Goal: Transaction & Acquisition: Purchase product/service

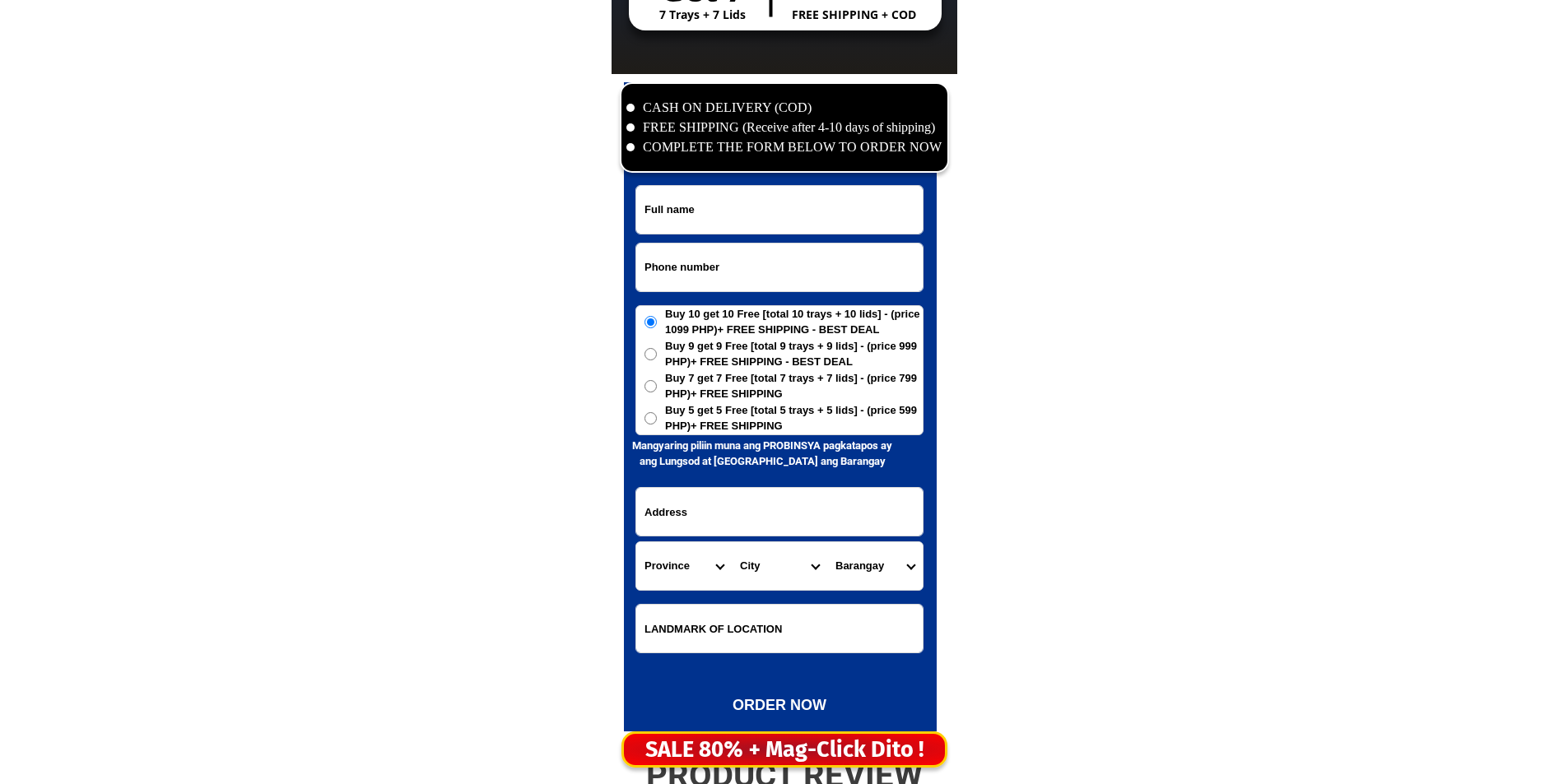
scroll to position [7947, 0]
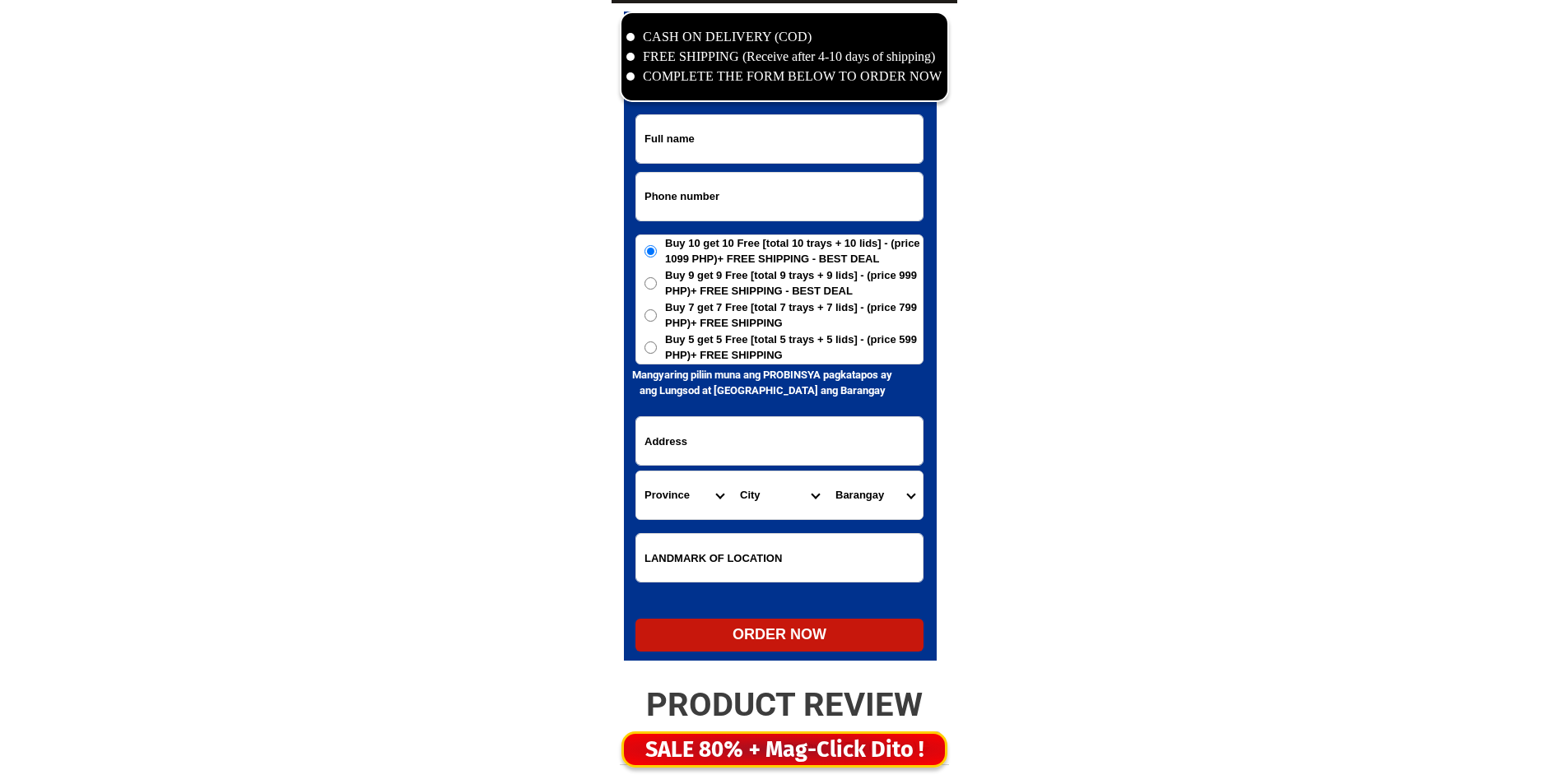
click at [736, 181] on input "Input phone_number" at bounding box center [780, 196] width 287 height 48
paste input "09159975562"
type input "09159975562"
click at [837, 142] on input "Input full_name" at bounding box center [780, 139] width 287 height 48
paste input "[PERSON_NAME]"
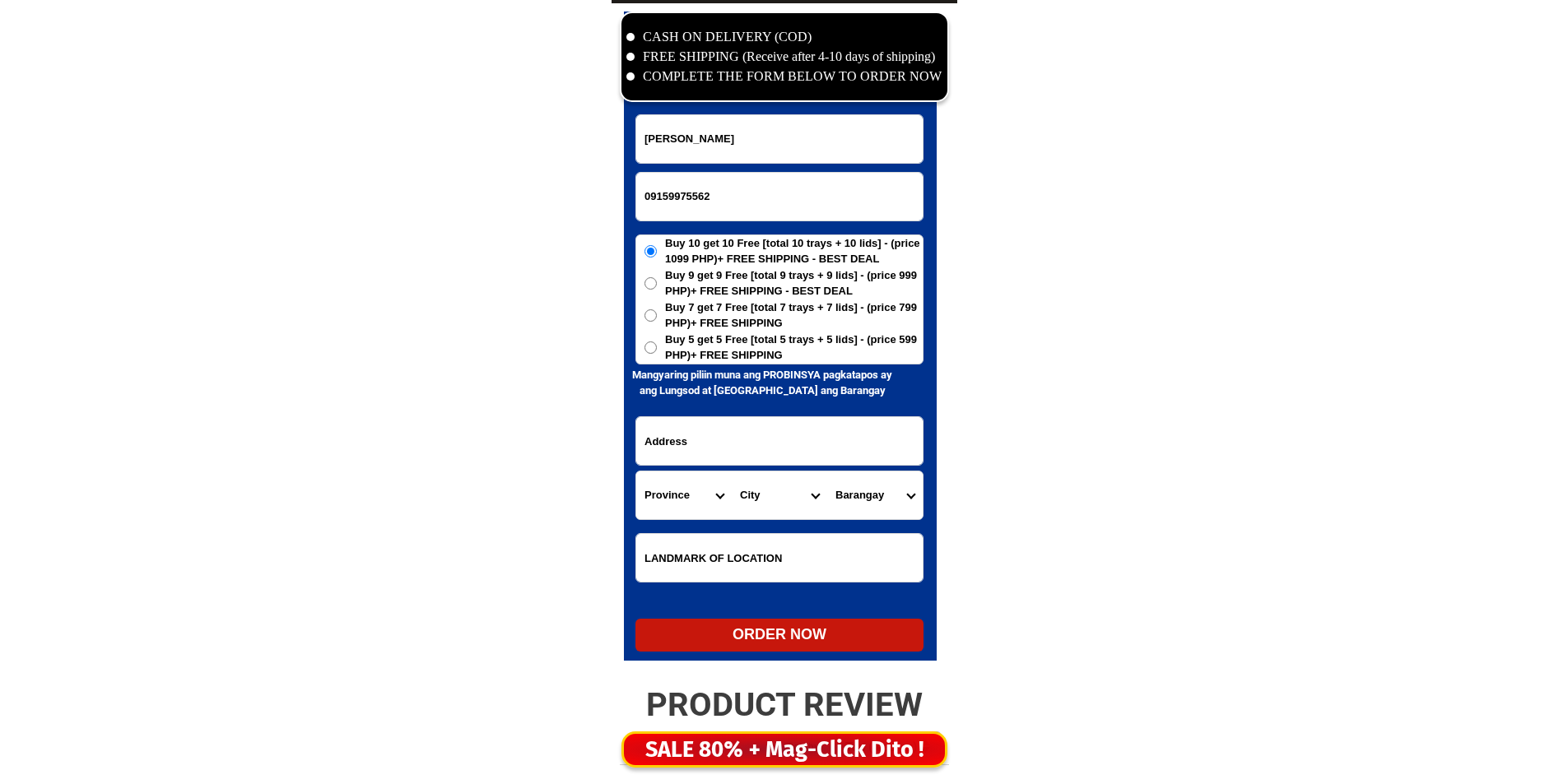
type input "[PERSON_NAME]"
click at [771, 344] on span "Buy 5 get 5 Free [total 5 trays + 5 lids] - (price 599 PHP)+ FREE SHIPPING" at bounding box center [793, 348] width 258 height 32
click at [657, 344] on input "Buy 5 get 5 Free [total 5 trays + 5 lids] - (price 599 PHP)+ FREE SHIPPING" at bounding box center [651, 348] width 12 height 12
radio input "true"
click at [758, 409] on form "[PERSON_NAME] 09159975562 ORDER NOW Province [GEOGRAPHIC_DATA] [GEOGRAPHIC_DATA…" at bounding box center [779, 382] width 288 height 537
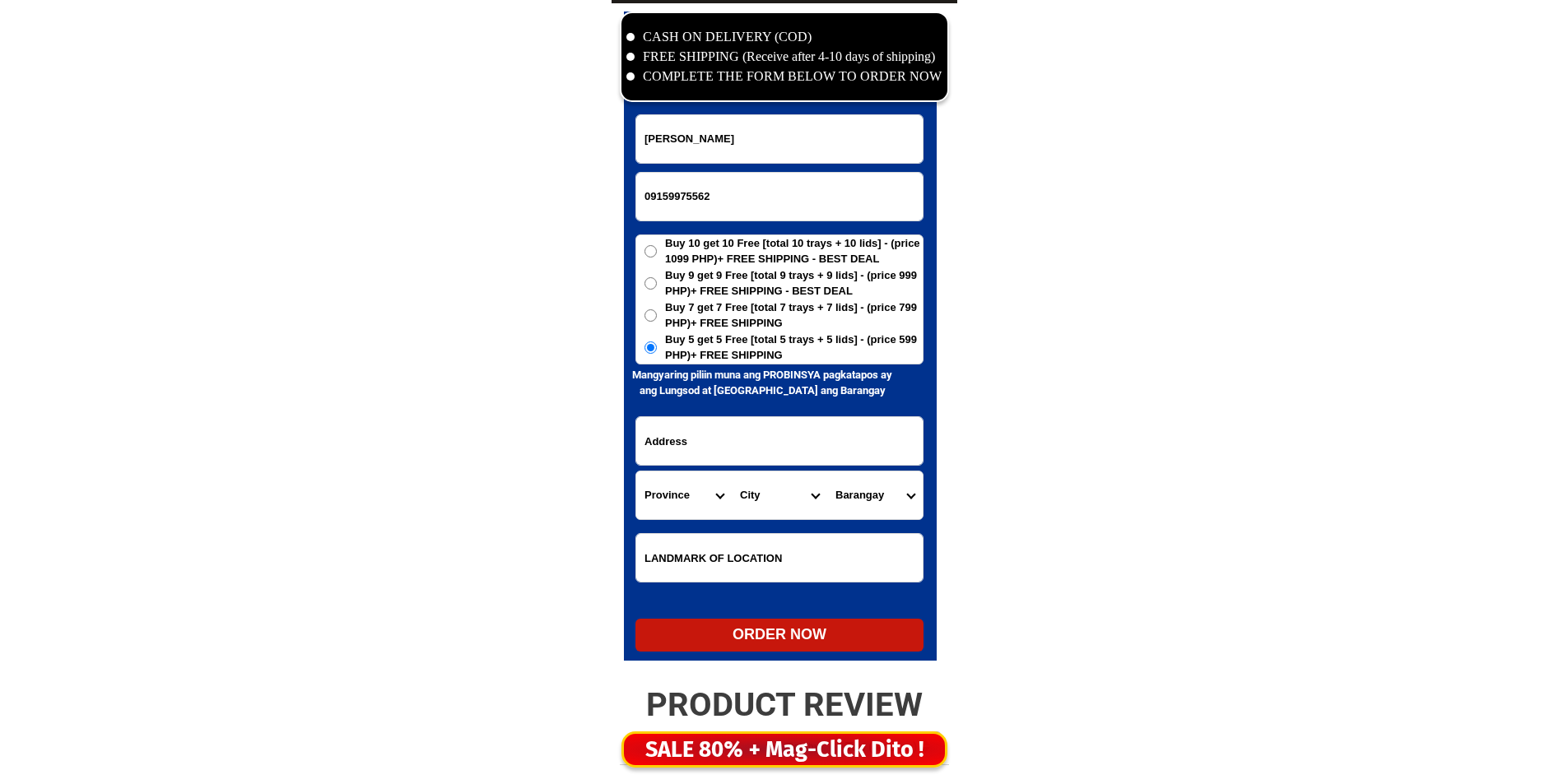
click at [746, 436] on input "Input address" at bounding box center [780, 441] width 287 height 48
paste input "120 [PERSON_NAME] ext. [PERSON_NAME], tondo mla. Landmark chooks to go ugbo pas…"
drag, startPoint x: 741, startPoint y: 447, endPoint x: 727, endPoint y: 430, distance: 22.0
click at [727, 430] on input "120 [PERSON_NAME] ext. [PERSON_NAME], tondo mla. Landmark chooks to go ugbo pas…" at bounding box center [780, 441] width 287 height 48
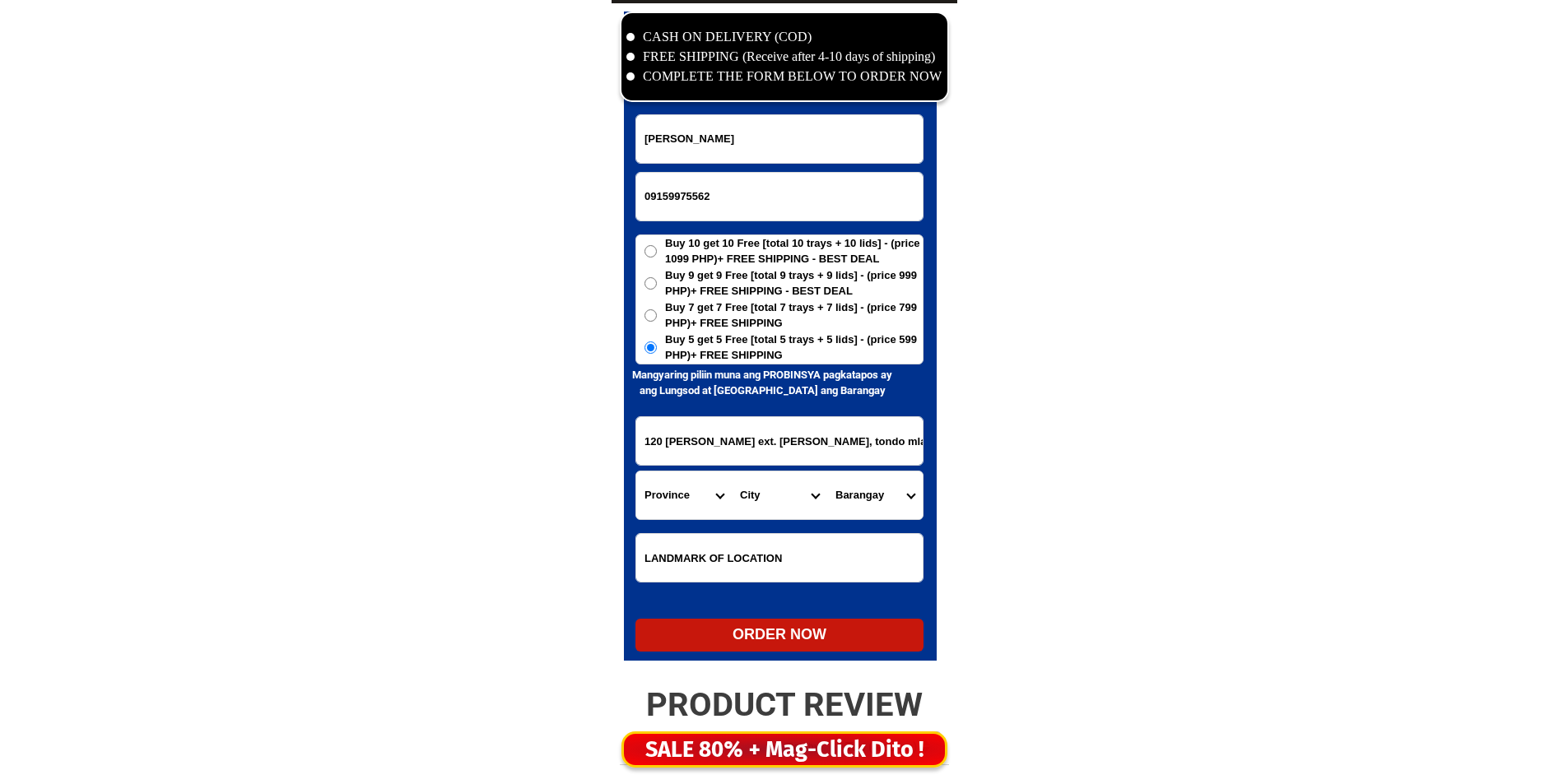
type input "120 [PERSON_NAME] ext. [PERSON_NAME], tondo mla. Landmark chooks to go ugbo pas…"
click at [683, 496] on select "Province [GEOGRAPHIC_DATA] [GEOGRAPHIC_DATA] [GEOGRAPHIC_DATA] [GEOGRAPHIC_DATA…" at bounding box center [684, 496] width 96 height 48
select select "63_219"
click at [762, 501] on select "City [GEOGRAPHIC_DATA] [GEOGRAPHIC_DATA] [GEOGRAPHIC_DATA] [GEOGRAPHIC_DATA]-ci…" at bounding box center [779, 496] width 96 height 48
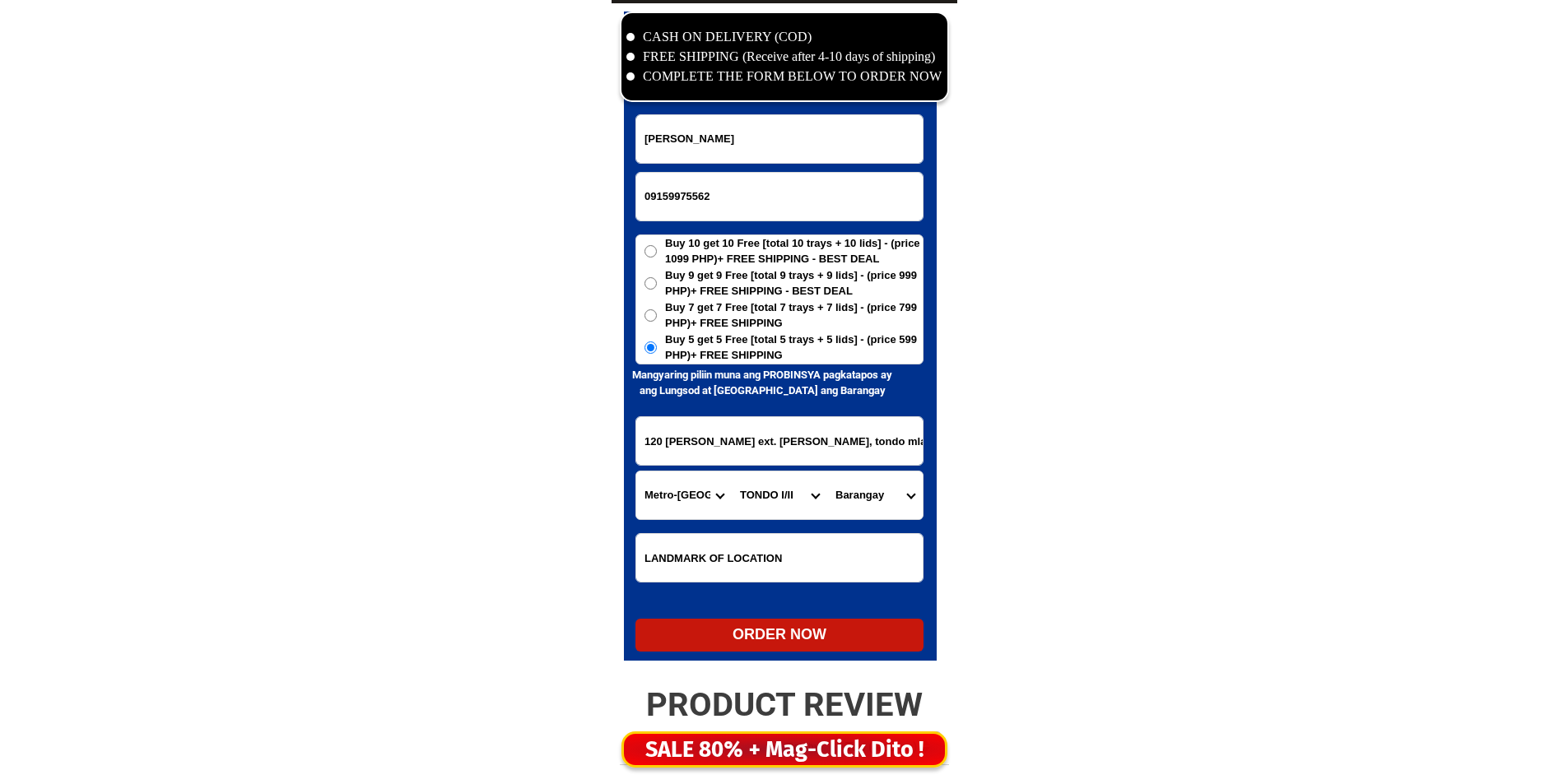
click at [886, 488] on select "[GEOGRAPHIC_DATA]" at bounding box center [875, 496] width 96 height 48
click at [817, 463] on input "120 [PERSON_NAME] ext. [PERSON_NAME], tondo mla. Landmark chooks to go ugbo pas…" at bounding box center [780, 441] width 287 height 48
click at [815, 450] on input "120 [PERSON_NAME] ext. [PERSON_NAME], tondo mla. Landmark chooks to go ugbo pas…" at bounding box center [780, 441] width 287 height 48
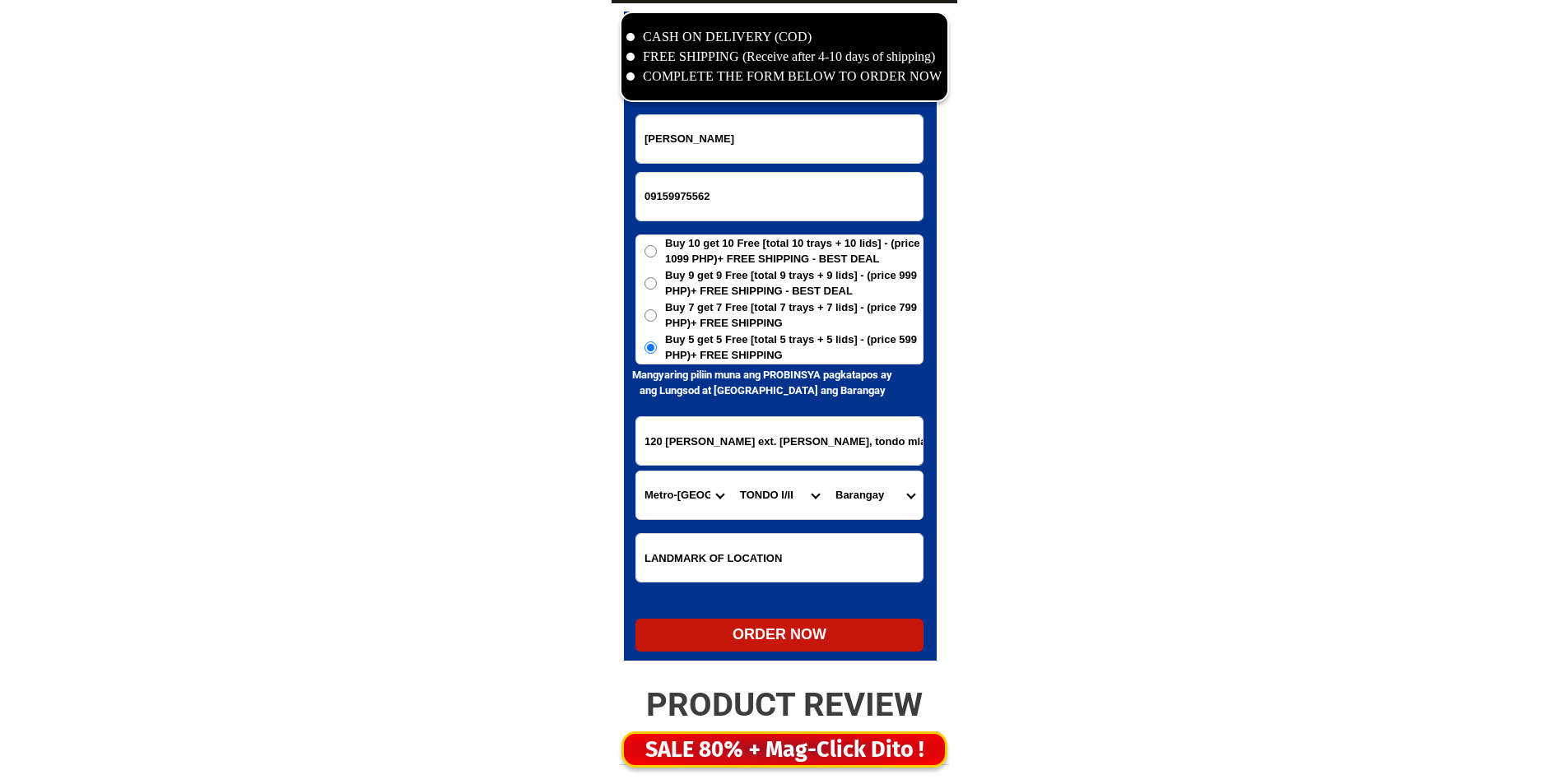
click at [815, 450] on input "120 [PERSON_NAME] ext. [PERSON_NAME], tondo mla. Landmark chooks to go ugbo pas…" at bounding box center [780, 441] width 287 height 48
click at [874, 504] on select "[GEOGRAPHIC_DATA]" at bounding box center [875, 496] width 96 height 48
click at [769, 498] on select "City [GEOGRAPHIC_DATA] [GEOGRAPHIC_DATA] [GEOGRAPHIC_DATA] [GEOGRAPHIC_DATA]-ci…" at bounding box center [779, 496] width 96 height 48
select select "63_2195470"
click at [731, 472] on select "City [GEOGRAPHIC_DATA] [GEOGRAPHIC_DATA] [GEOGRAPHIC_DATA] [GEOGRAPHIC_DATA]-ci…" at bounding box center [779, 496] width 96 height 48
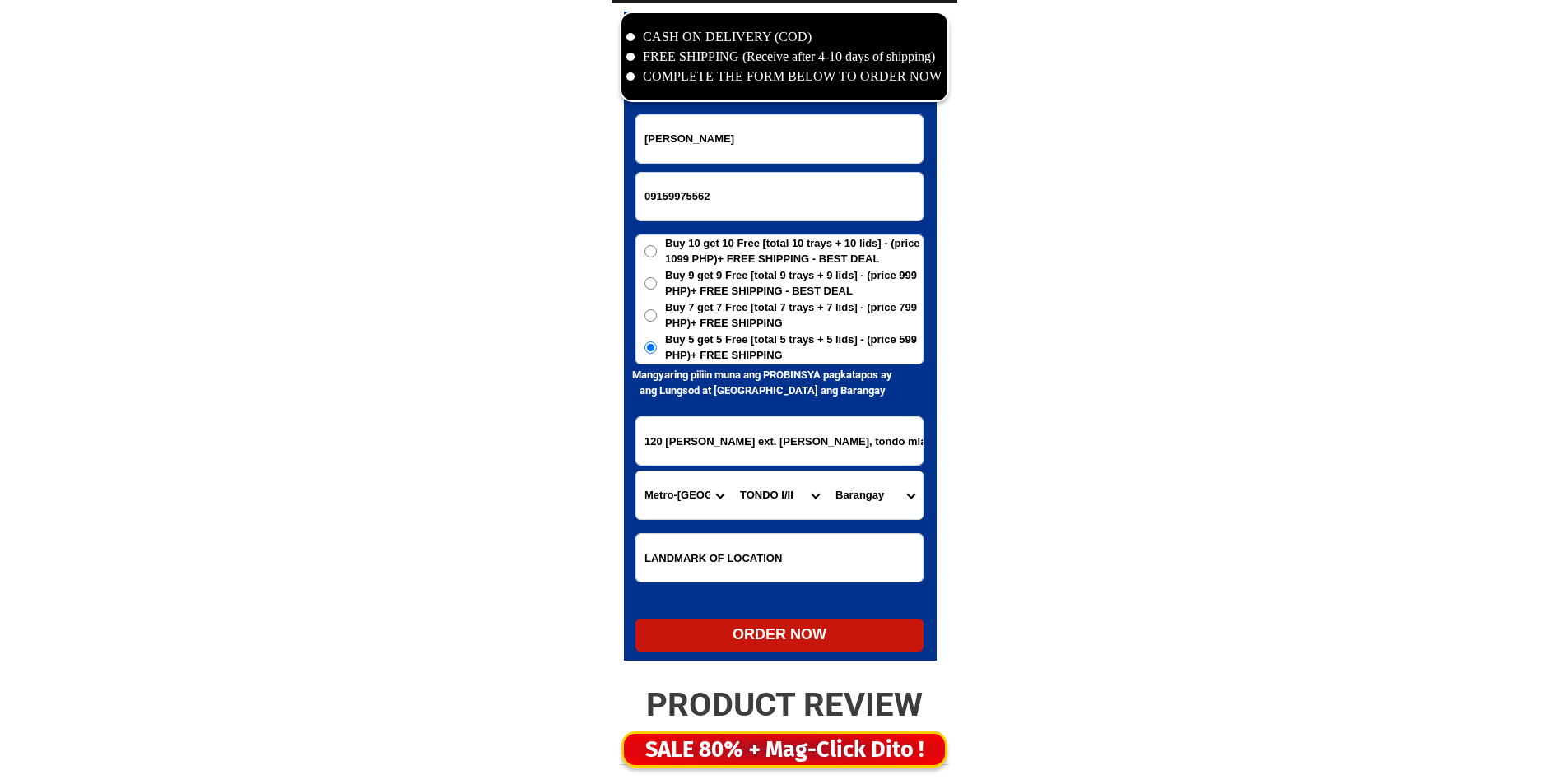
click at [859, 495] on select "[GEOGRAPHIC_DATA]" at bounding box center [875, 496] width 96 height 48
select select "63_21954701313"
click at [827, 472] on select "[GEOGRAPHIC_DATA]" at bounding box center [875, 496] width 96 height 48
click at [780, 629] on div "ORDER NOW" at bounding box center [779, 634] width 288 height 22
radio input "true"
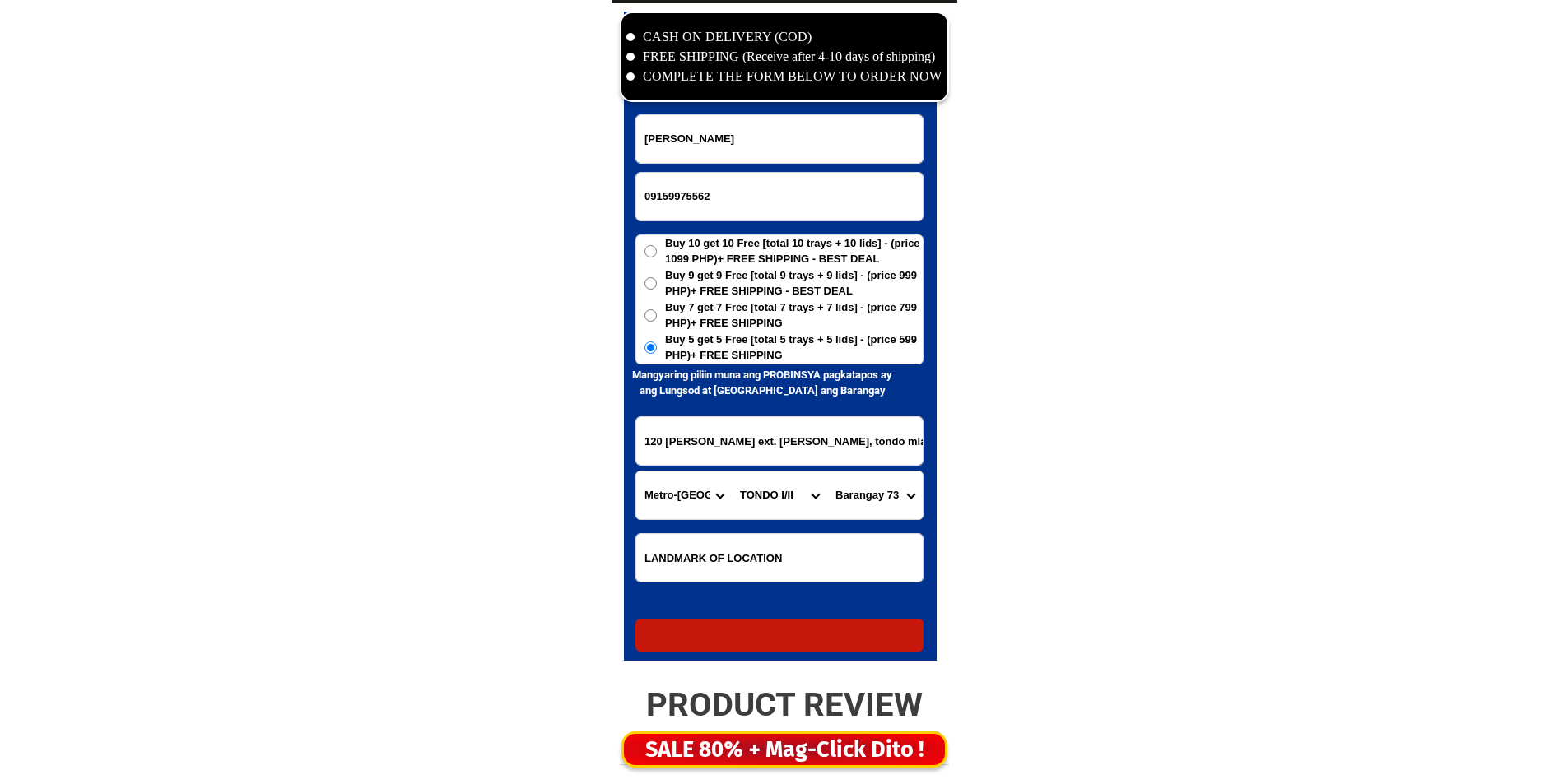
radio input "true"
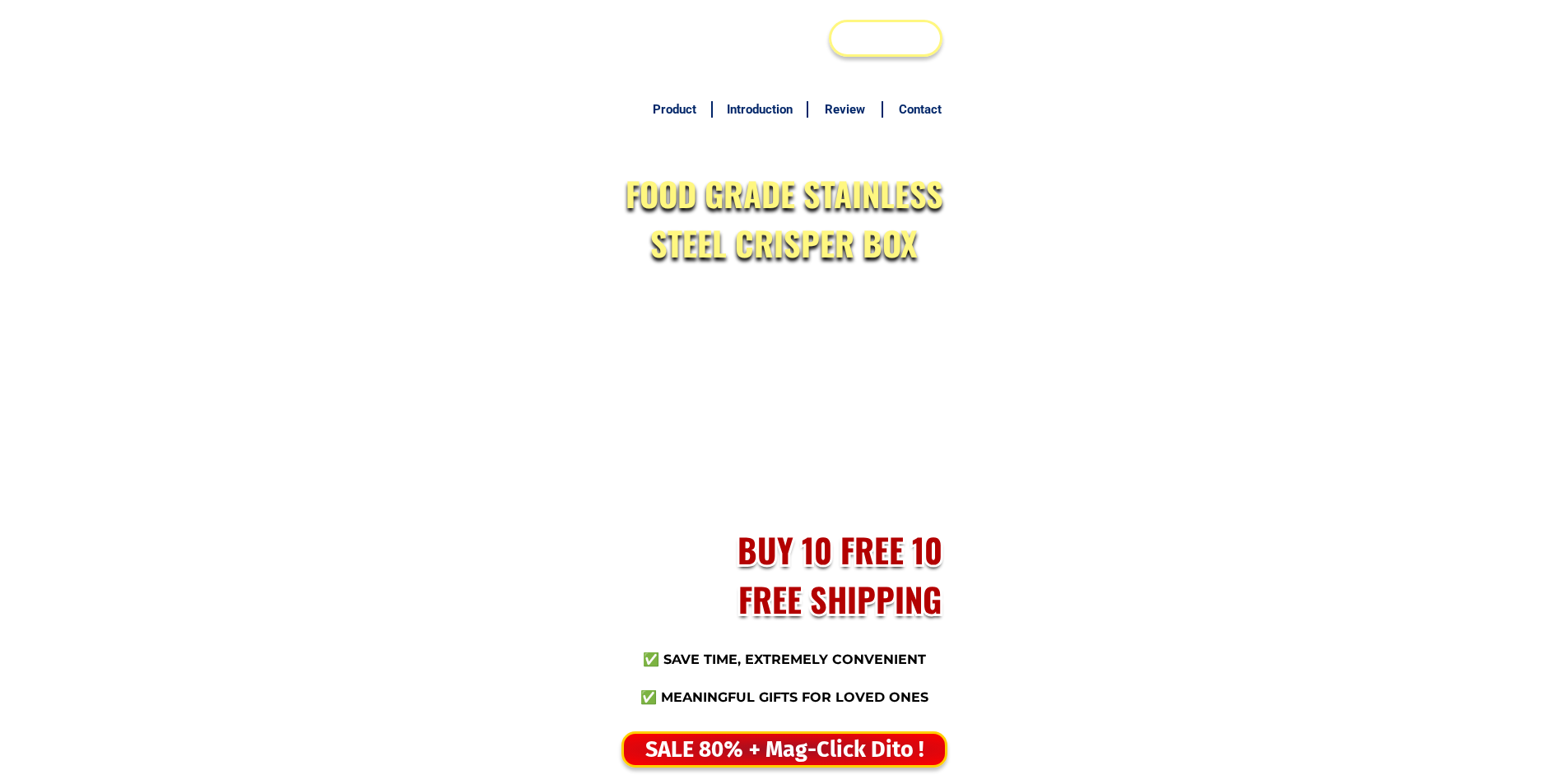
scroll to position [7947, 0]
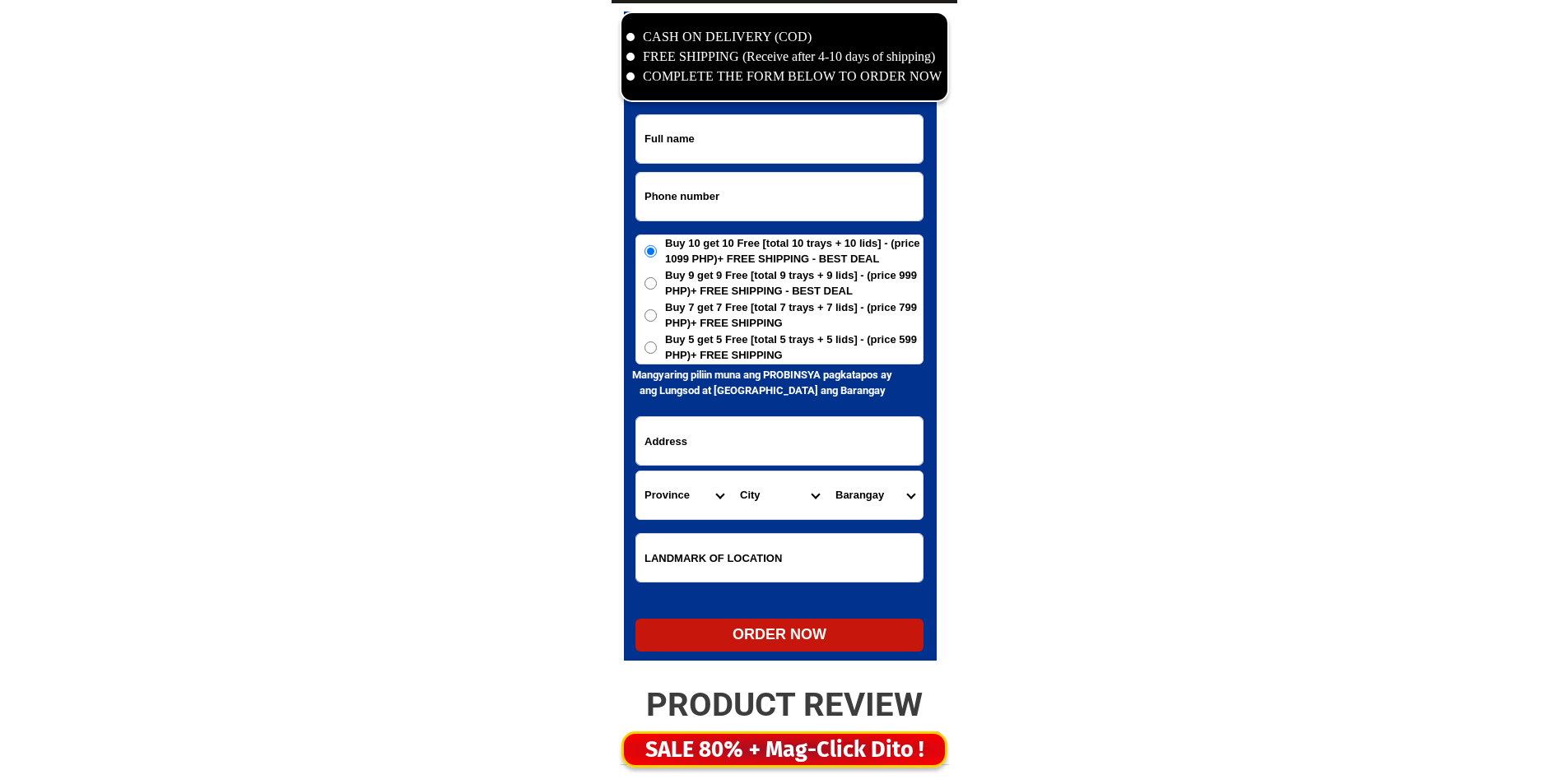
drag, startPoint x: 0, startPoint y: 0, endPoint x: 741, endPoint y: 203, distance: 768.3
click at [741, 203] on input "Input phone_number" at bounding box center [780, 196] width 287 height 48
click at [740, 193] on input "0v" at bounding box center [780, 196] width 287 height 48
paste input "9917507225"
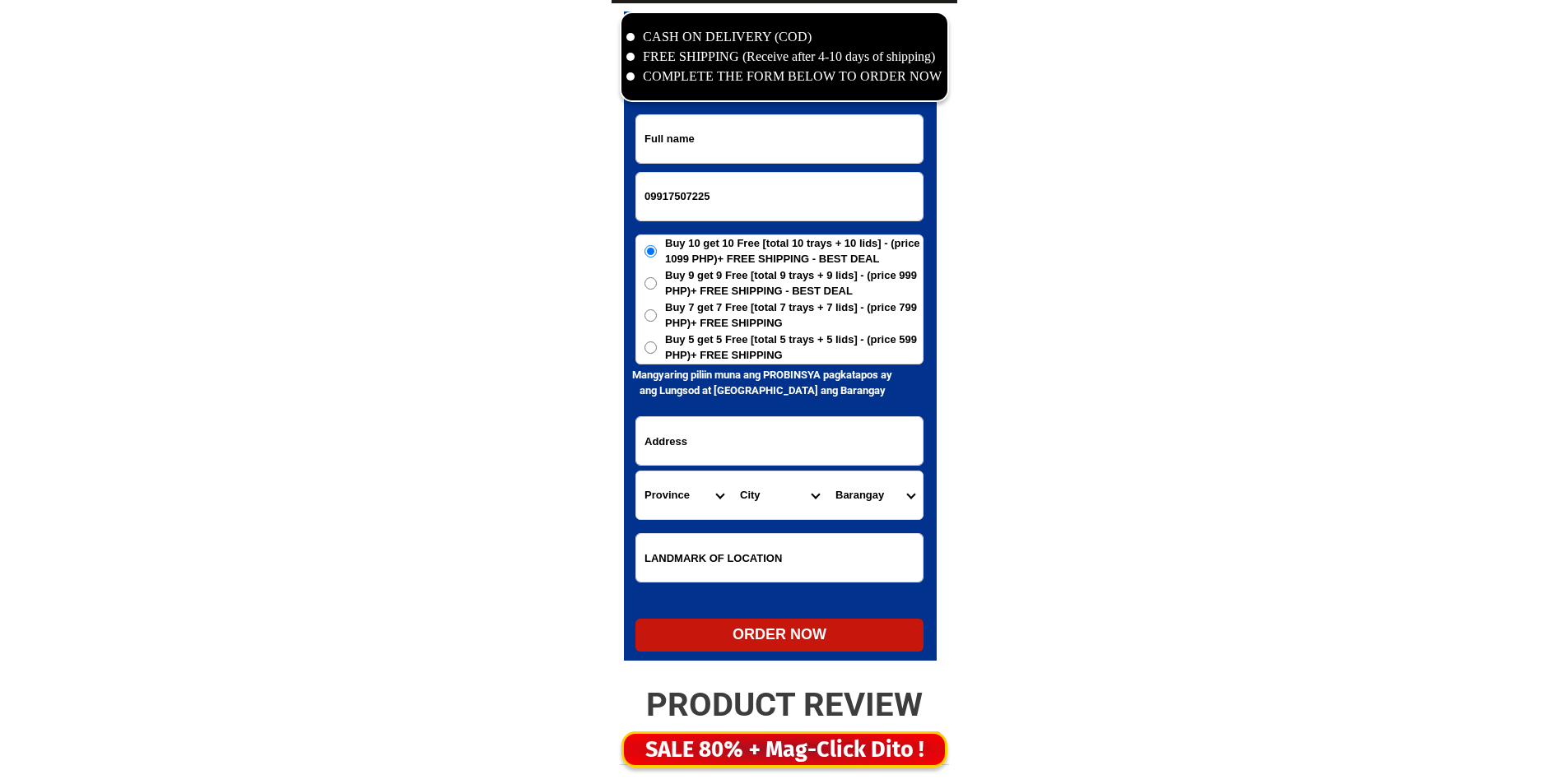
type input "09917507225"
click at [722, 119] on input "Input full_name" at bounding box center [780, 139] width 287 height 48
paste input "Consuelo Manuel"
type input "Consuelo Manuel"
click at [765, 339] on span "Buy 5 get 5 Free [total 5 trays + 5 lids] - (price 599 PHP)+ FREE SHIPPING" at bounding box center [793, 348] width 258 height 32
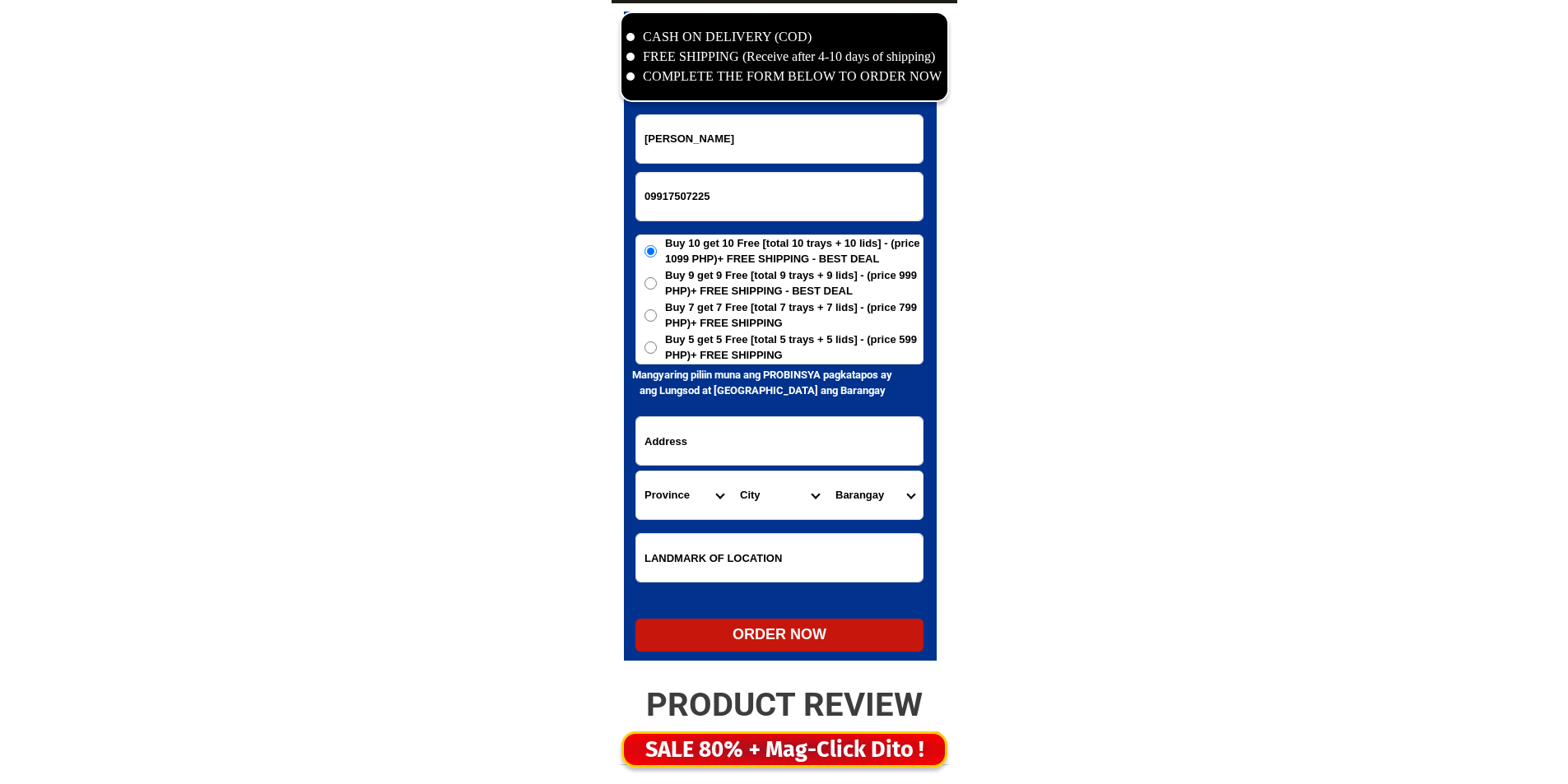
click at [657, 342] on input "Buy 5 get 5 Free [total 5 trays + 5 lids] - (price 599 PHP)+ FREE SHIPPING" at bounding box center [651, 348] width 12 height 12
radio input "true"
click at [825, 439] on input "Input address" at bounding box center [780, 441] width 287 height 48
paste input "28 Beltran st, brgy Lucero San Marcelino,Zambales"
type input "28 Beltran st, brgy Lucero San Marcelino,Zambales"
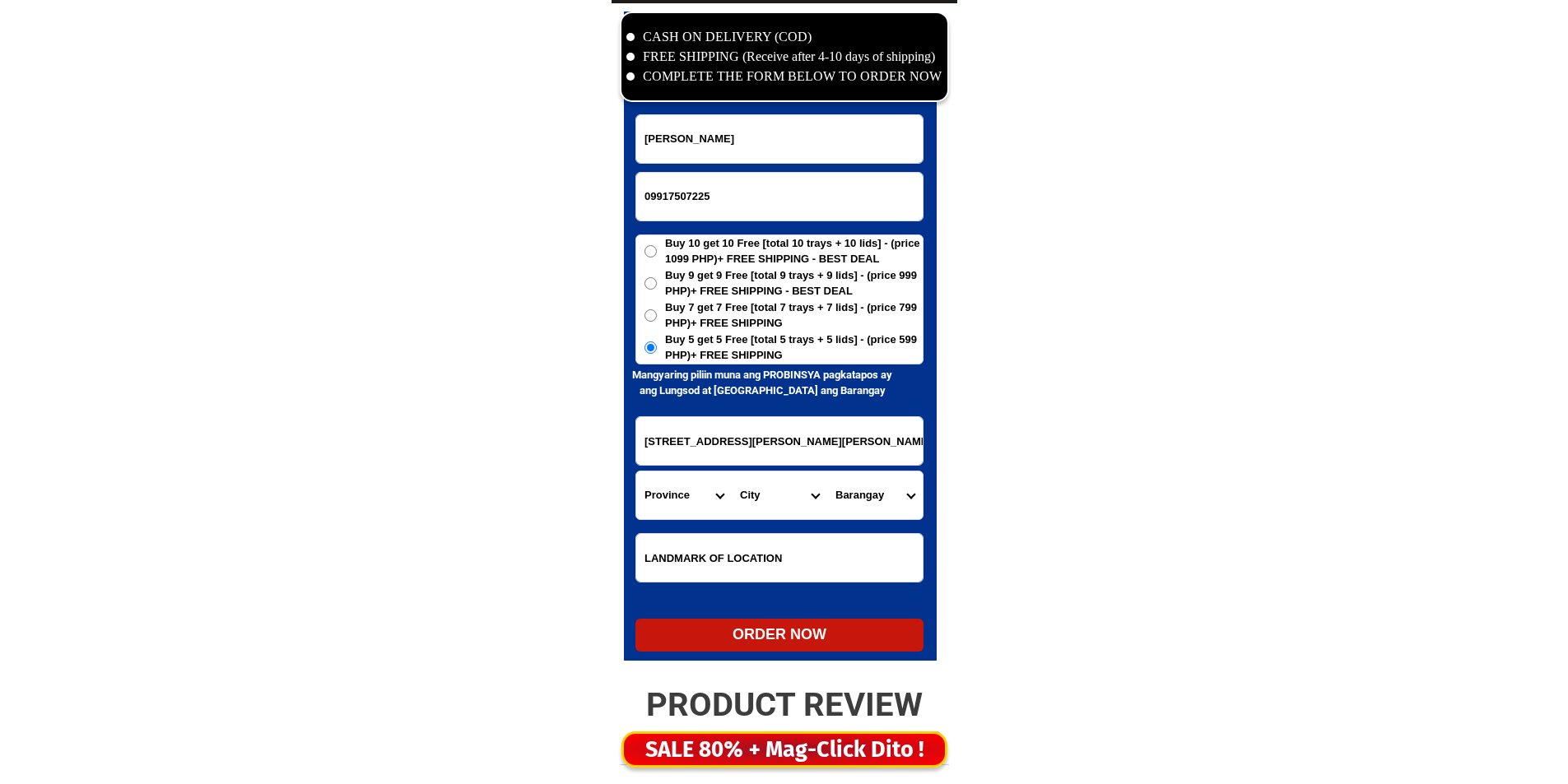
click at [707, 488] on select "Province [GEOGRAPHIC_DATA] [GEOGRAPHIC_DATA] [GEOGRAPHIC_DATA] [GEOGRAPHIC_DATA…" at bounding box center [684, 496] width 96 height 48
select select "63_803"
click at [637, 472] on select "Province [GEOGRAPHIC_DATA] [GEOGRAPHIC_DATA] [GEOGRAPHIC_DATA] [GEOGRAPHIC_DATA…" at bounding box center [684, 496] width 96 height 48
click at [778, 493] on select "City Botolan Cabangan Castillejos Iba Masinloc Olongapo-city Palauig San-felipe…" at bounding box center [779, 496] width 96 height 48
select select "63_8033951"
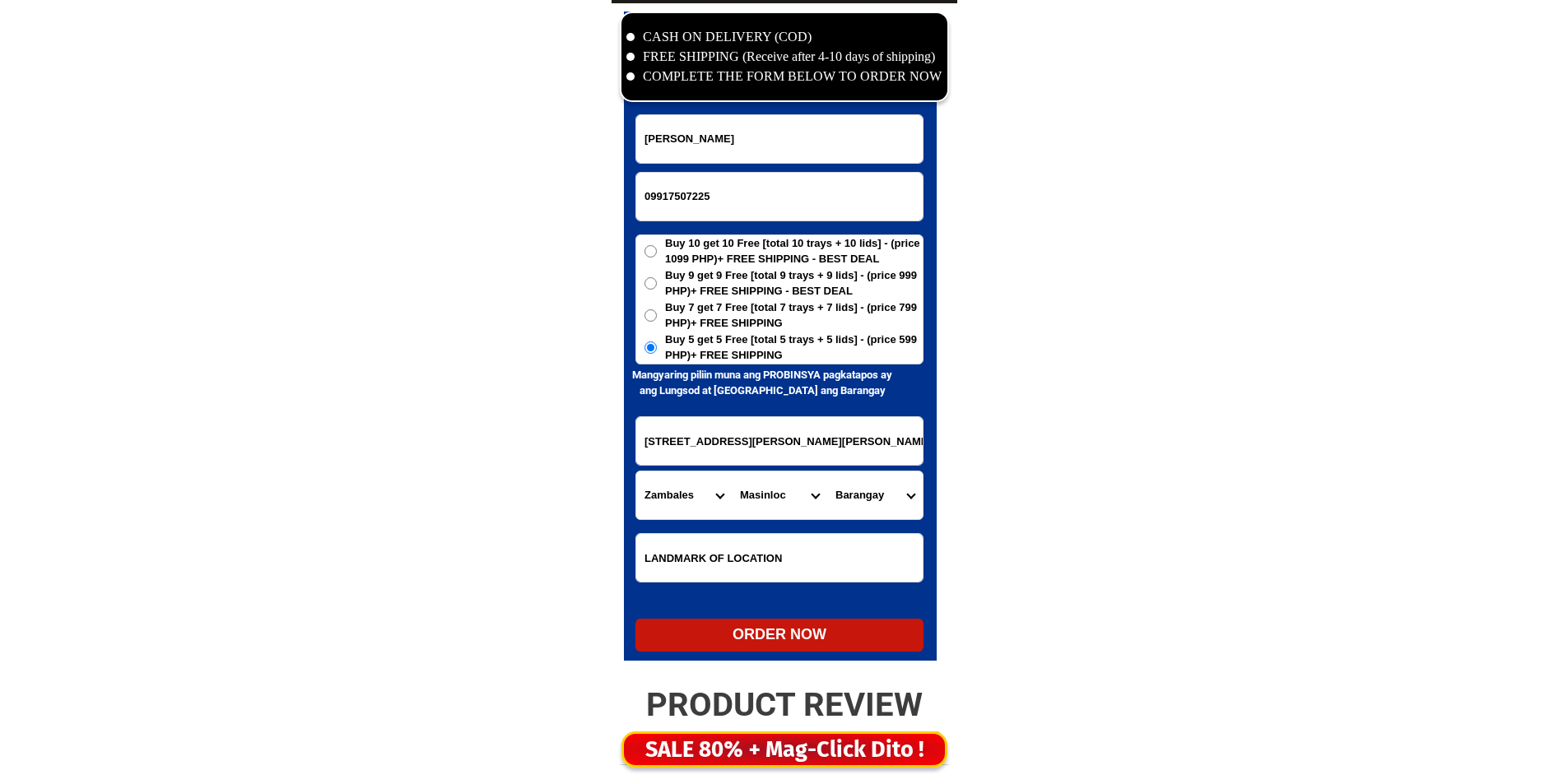
click at [778, 493] on select "City Botolan Cabangan Castillejos Iba Masinloc Olongapo-city Palauig San-felipe…" at bounding box center [779, 496] width 96 height 48
click at [897, 493] on select "Barangay Baloganon Bamban Bani Collat Inhobol North poblacion San lorenzo San s…" at bounding box center [875, 496] width 96 height 48
select select "63_80339513746"
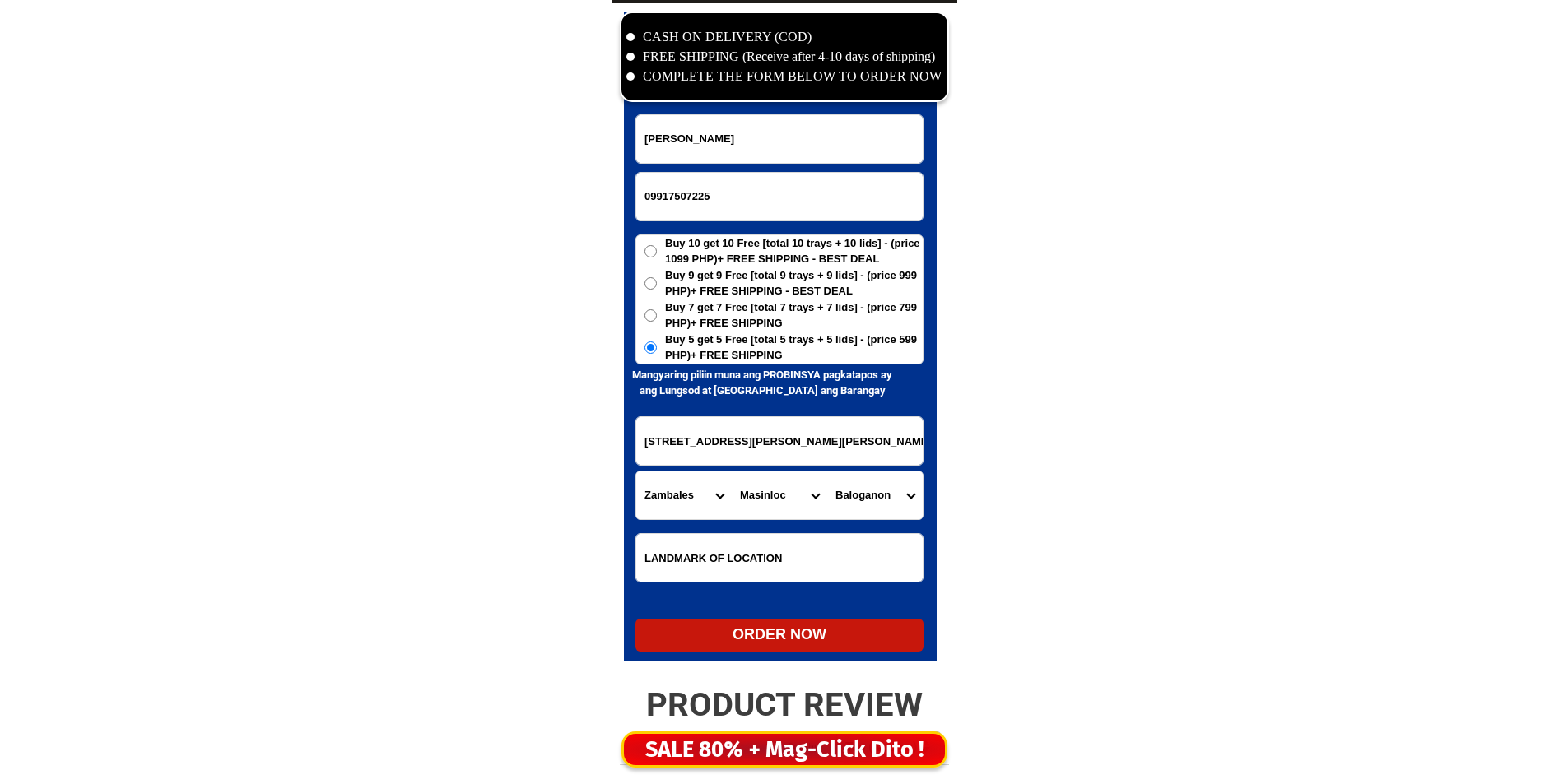
click at [897, 493] on select "Barangay Baloganon Bamban Bani Collat Inhobol North poblacion San lorenzo San s…" at bounding box center [875, 496] width 96 height 48
click at [753, 489] on select "City Botolan Cabangan Castillejos Iba Masinloc Olongapo-city Palauig San-felipe…" at bounding box center [779, 496] width 96 height 48
click at [731, 472] on select "City Botolan Cabangan Castillejos Iba Masinloc Olongapo-city Palauig San-felipe…" at bounding box center [779, 496] width 96 height 48
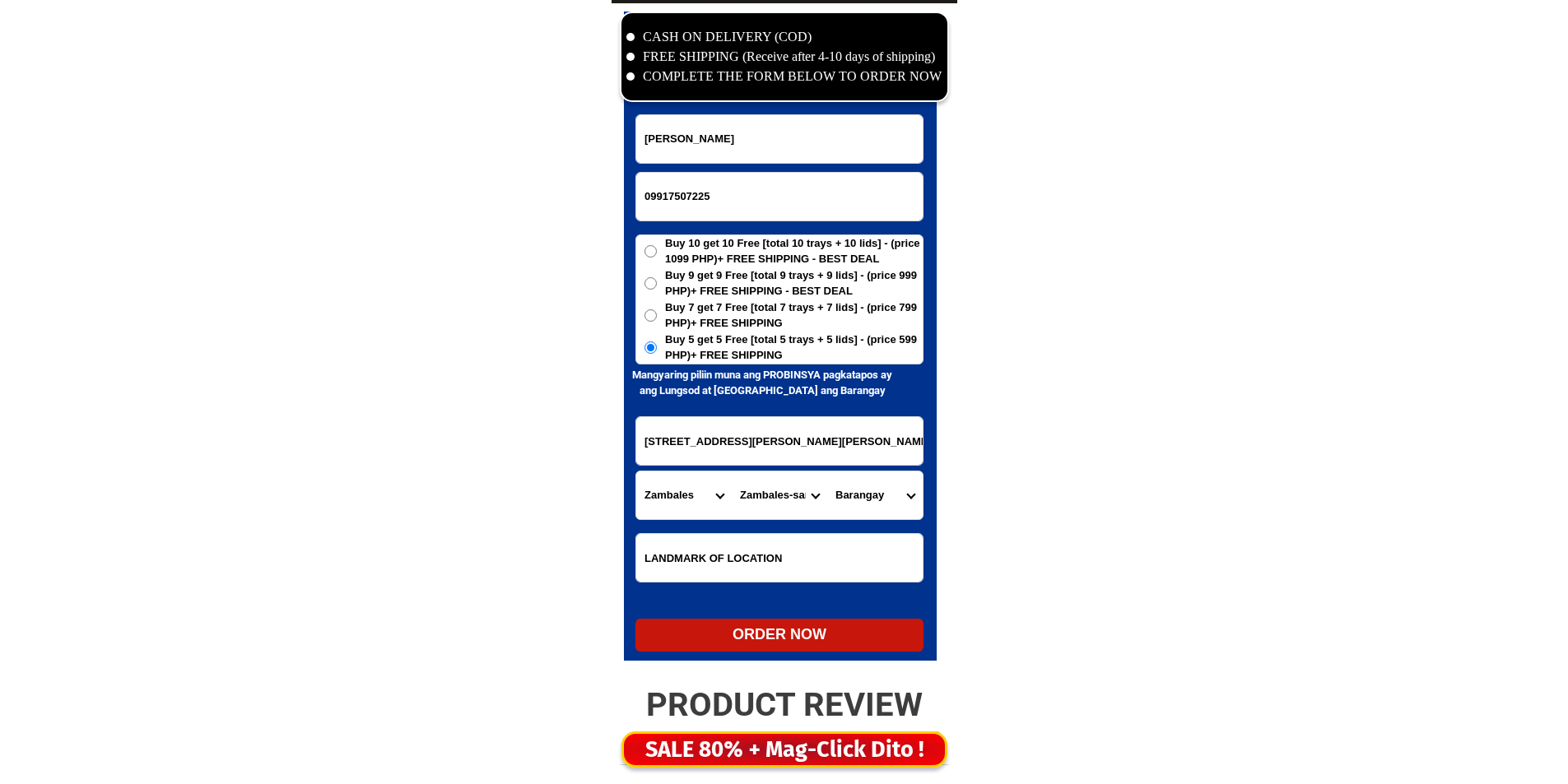
click at [761, 499] on select "City Botolan Cabangan Castillejos Iba Masinloc Olongapo-city Palauig San-felipe…" at bounding box center [779, 496] width 96 height 48
click at [761, 501] on select "City Botolan Cabangan Castillejos Iba Masinloc Olongapo-city Palauig San-felipe…" at bounding box center [779, 496] width 96 height 48
select select "63_8039207"
click at [731, 472] on select "City Botolan Cabangan Castillejos Iba Masinloc Olongapo-city Palauig San-felipe…" at bounding box center [779, 496] width 96 height 48
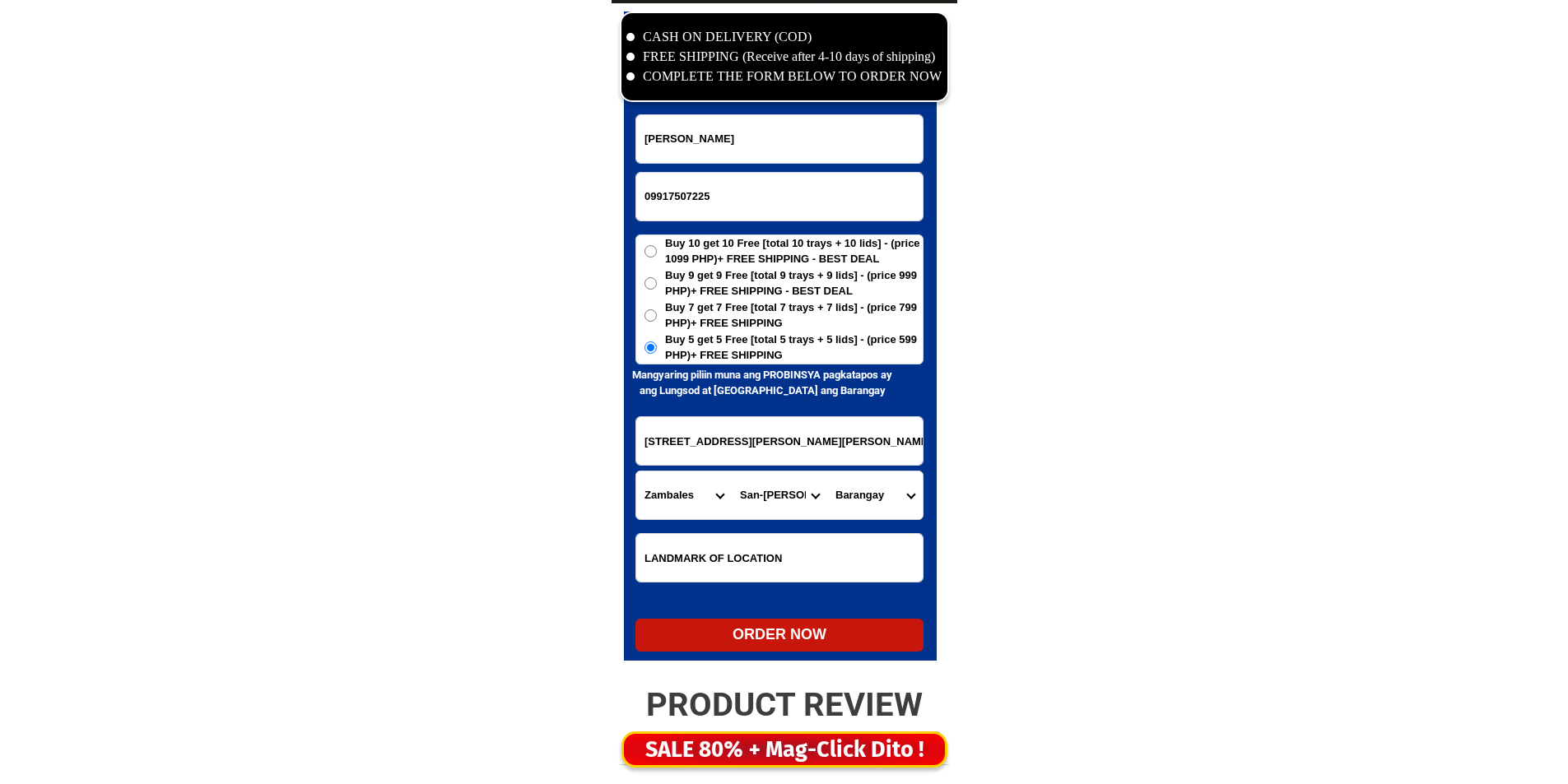
click at [882, 516] on select "Barangay Aglao Buhawen Burgos (pob.) Central (pob.) Consuelo norte Consuelo sur…" at bounding box center [875, 496] width 96 height 48
select select "63_80392073377"
click at [750, 669] on div "CASH ON DELIVERY (COD) FREE SHIPPING (Receive after 4-10 days of shipping) COMP…" at bounding box center [784, 340] width 345 height 673
click at [797, 639] on div "ORDER NOW" at bounding box center [779, 634] width 288 height 22
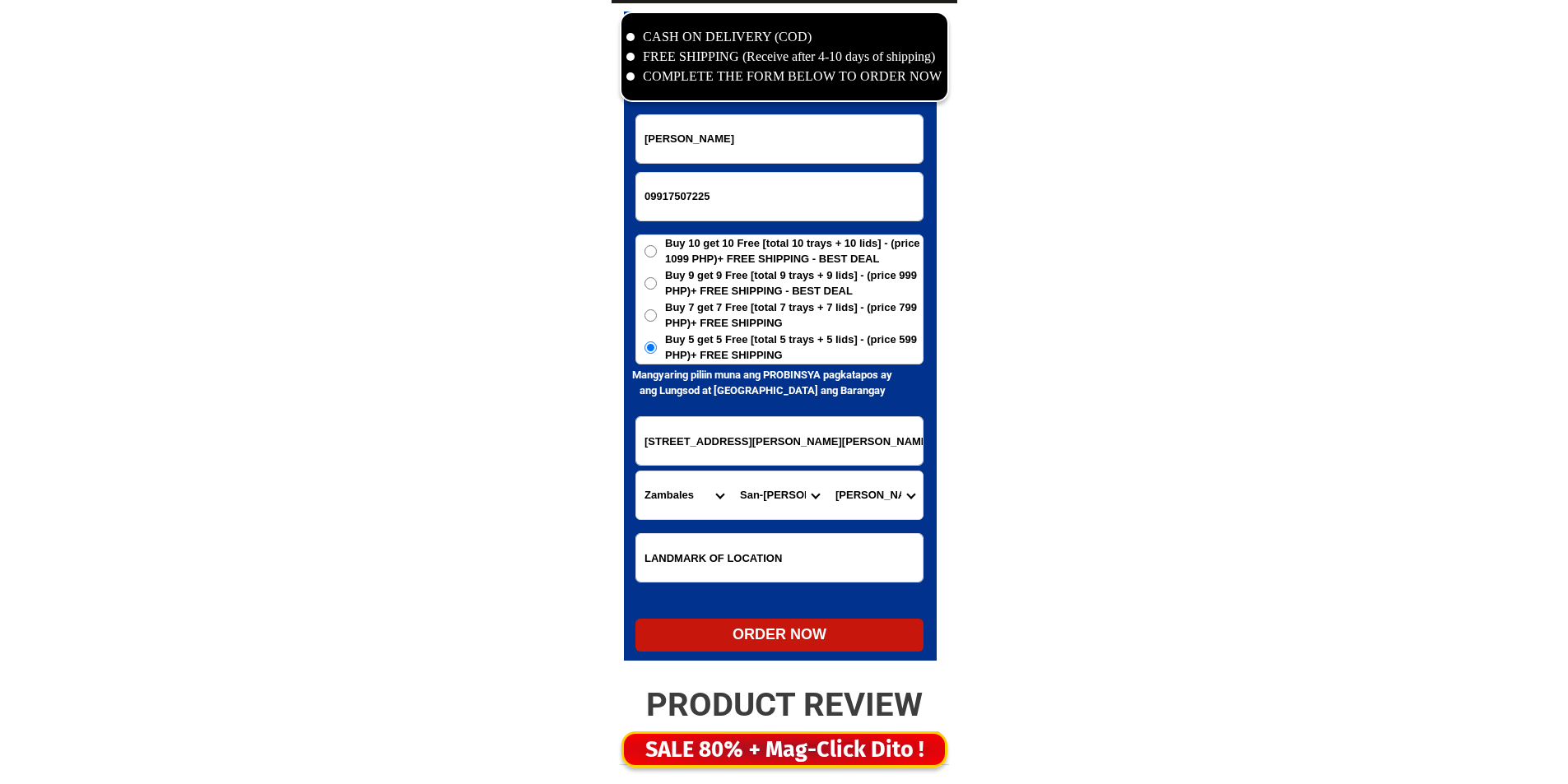
radio input "true"
